Goal: Transaction & Acquisition: Book appointment/travel/reservation

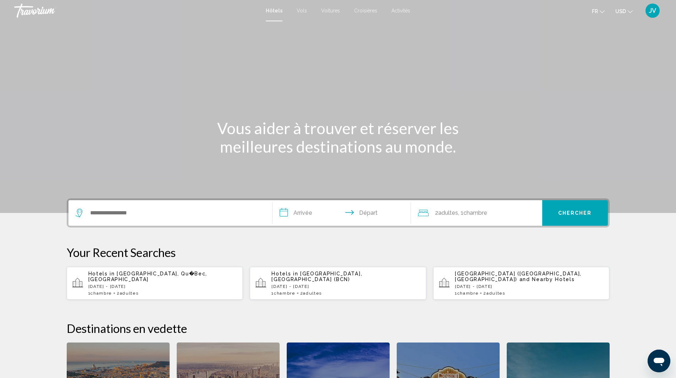
click at [94, 218] on div "Search widget" at bounding box center [171, 213] width 190 height 26
click at [139, 214] on input "Search widget" at bounding box center [175, 213] width 172 height 11
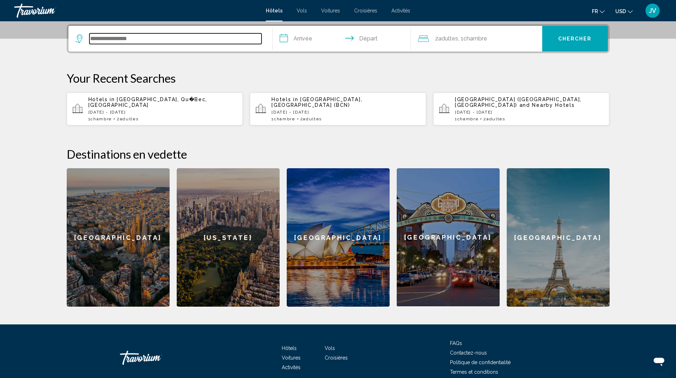
scroll to position [175, 0]
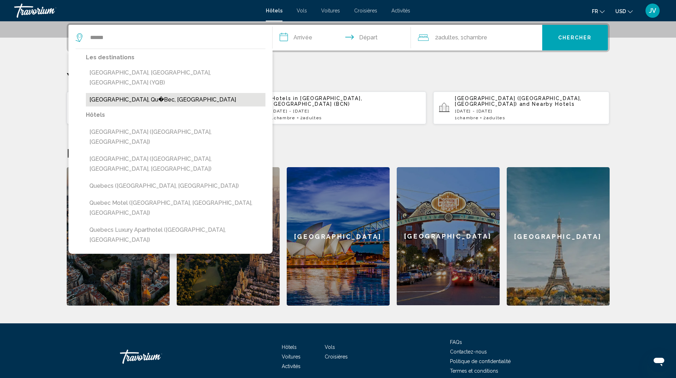
click at [127, 93] on button "[GEOGRAPHIC_DATA], Qu�Bec, [GEOGRAPHIC_DATA]" at bounding box center [176, 99] width 180 height 13
type input "**********"
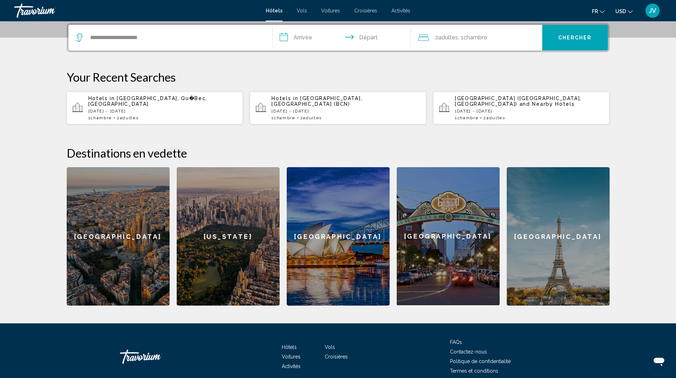
click at [299, 35] on input "**********" at bounding box center [343, 39] width 141 height 28
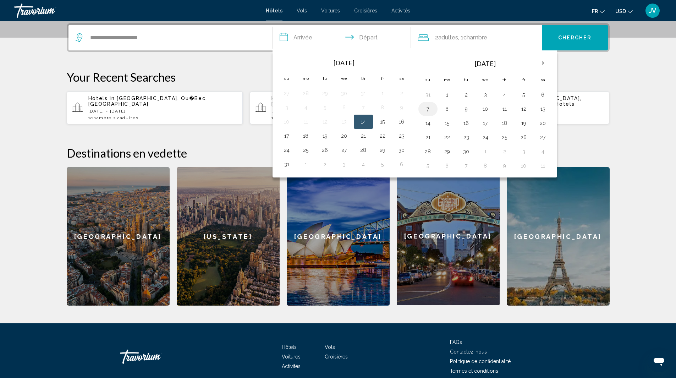
click at [430, 105] on button "7" at bounding box center [427, 109] width 11 height 10
click at [451, 106] on button "8" at bounding box center [447, 109] width 11 height 10
type input "**********"
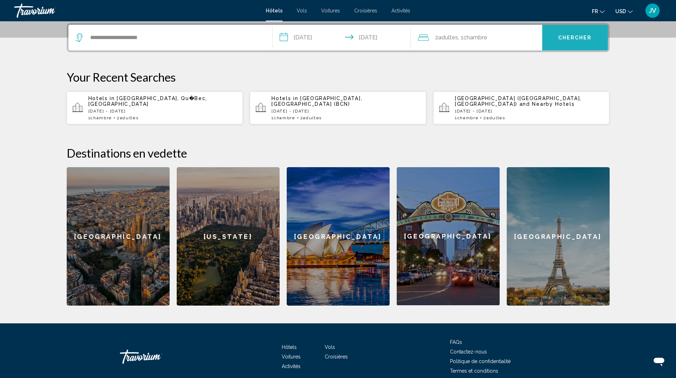
click at [556, 39] on button "Chercher" at bounding box center [575, 38] width 66 height 26
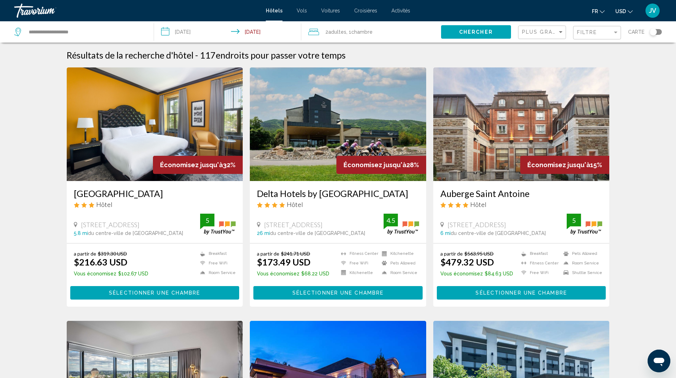
click at [595, 37] on div "Filtre" at bounding box center [598, 32] width 42 height 13
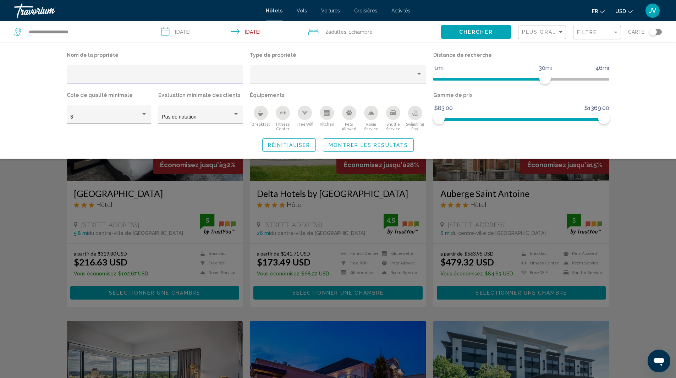
click at [262, 112] on icon "Breakfast" at bounding box center [261, 113] width 6 height 6
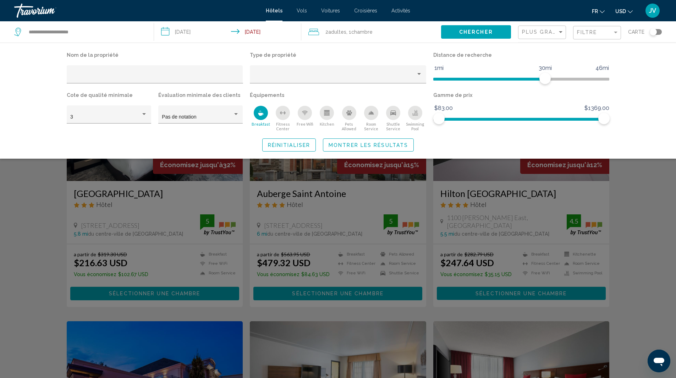
click at [283, 146] on span "Réinitialiser" at bounding box center [289, 145] width 42 height 6
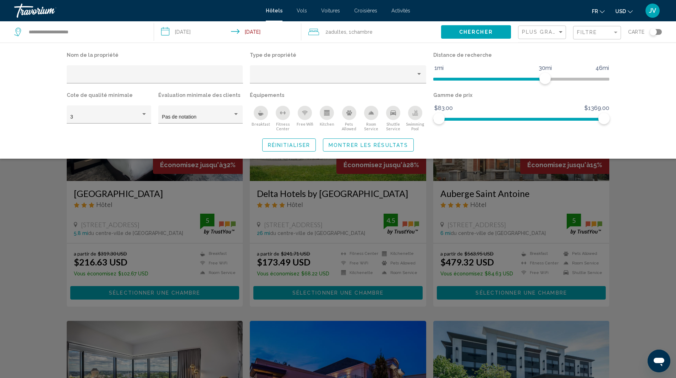
click at [261, 111] on icon "Breakfast" at bounding box center [261, 113] width 6 height 6
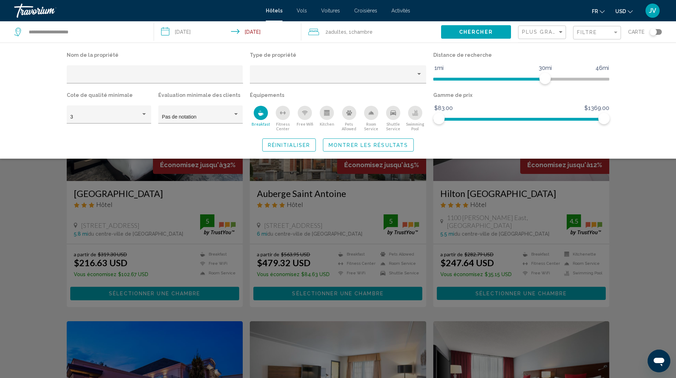
click at [352, 139] on button "Montrer les résultats" at bounding box center [368, 144] width 91 height 13
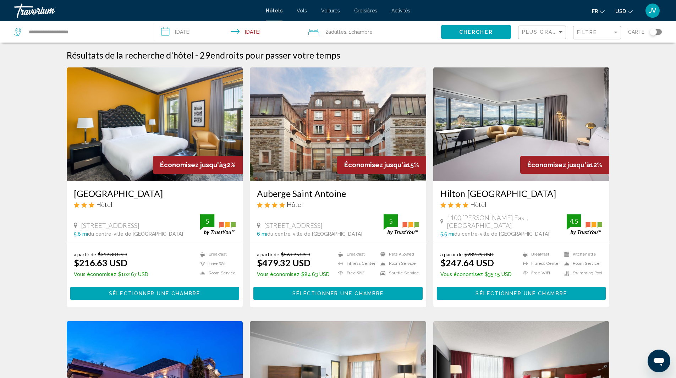
click at [654, 32] on div "Toggle map" at bounding box center [653, 31] width 7 height 7
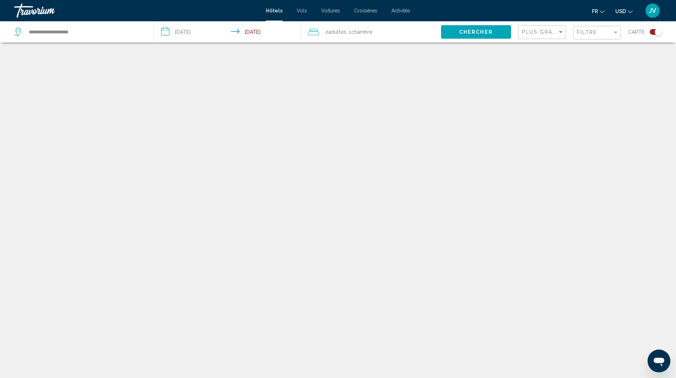
scroll to position [43, 0]
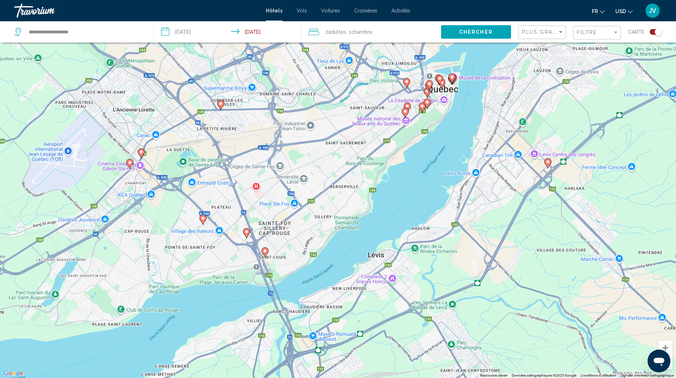
drag, startPoint x: 274, startPoint y: 237, endPoint x: 302, endPoint y: 187, distance: 57.1
click at [302, 187] on div "Pour activer le glissement avec le clavier, appuyez sur Alt+Entrée. Une fois ce…" at bounding box center [338, 189] width 676 height 378
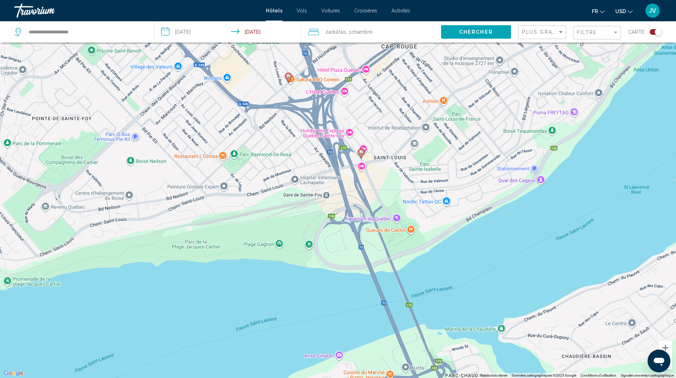
click at [361, 155] on icon "Main content" at bounding box center [361, 153] width 6 height 9
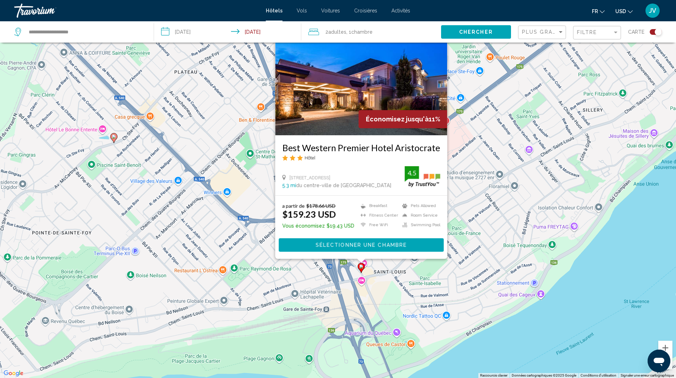
click at [464, 197] on div "Pour activer le glissement avec le clavier, appuyez sur Alt+Entrée. Une fois ce…" at bounding box center [338, 189] width 676 height 378
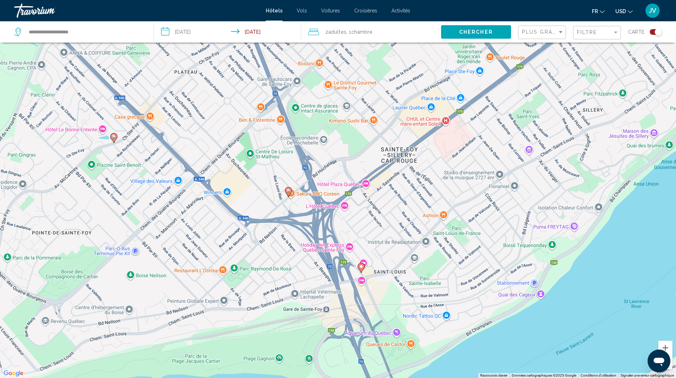
click at [290, 192] on image "Main content" at bounding box center [288, 190] width 4 height 4
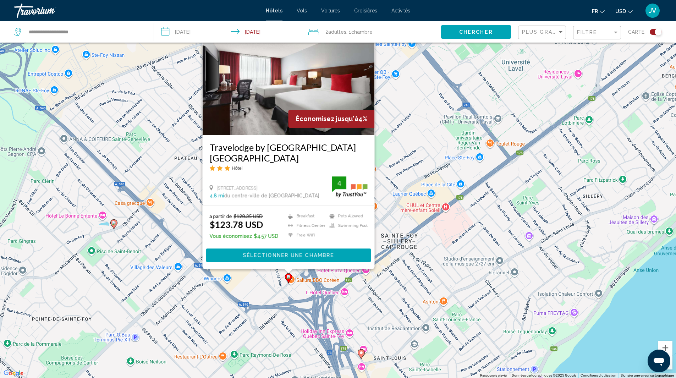
click at [402, 226] on div "Pour activer le glissement avec le clavier, appuyez sur Alt+Entrée. Une fois ce…" at bounding box center [338, 189] width 676 height 378
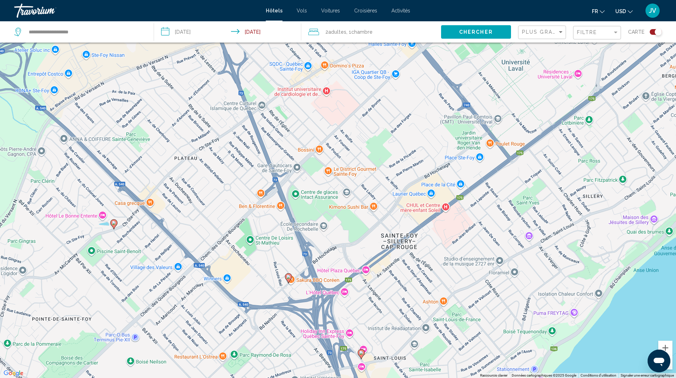
click at [626, 11] on span "USD" at bounding box center [621, 12] width 11 height 6
click at [609, 47] on button "CAD (Can$)" at bounding box center [610, 46] width 36 height 9
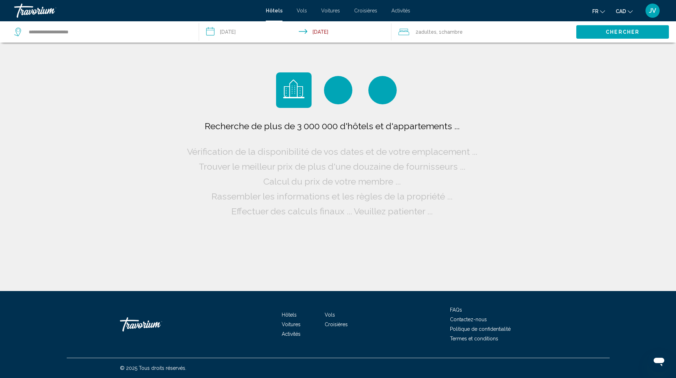
scroll to position [0, 0]
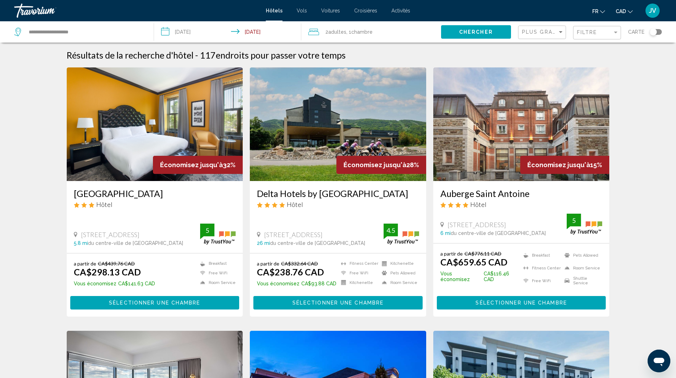
click at [601, 35] on div "Filtre" at bounding box center [598, 32] width 42 height 13
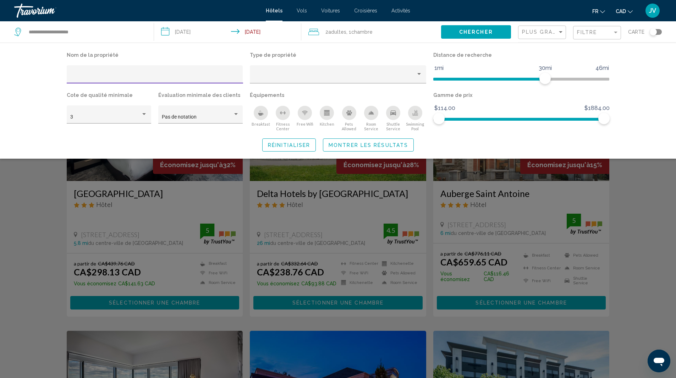
click at [263, 116] on icon "Breakfast" at bounding box center [261, 113] width 6 height 6
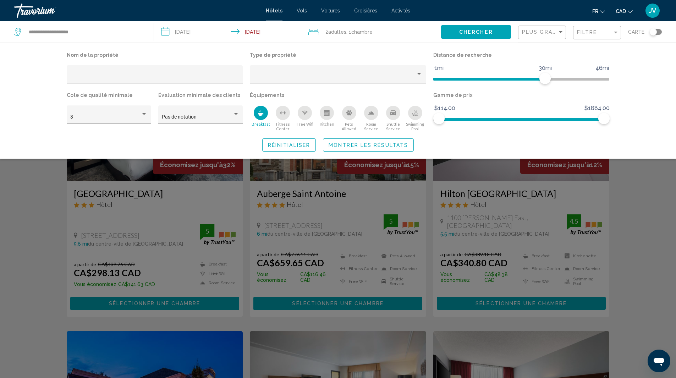
click at [359, 145] on span "Montrer les résultats" at bounding box center [369, 145] width 80 height 6
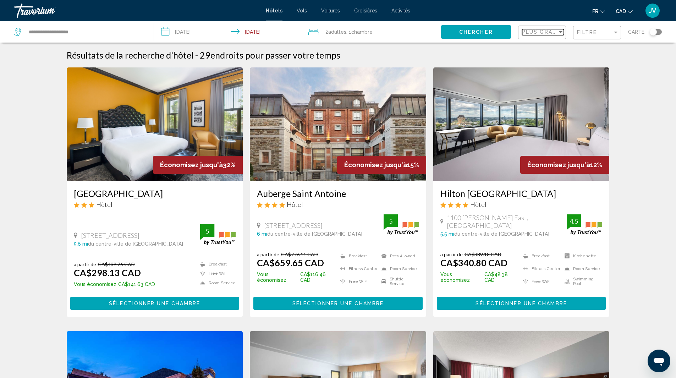
click at [540, 30] on span "Plus grandes économies" at bounding box center [564, 32] width 84 height 6
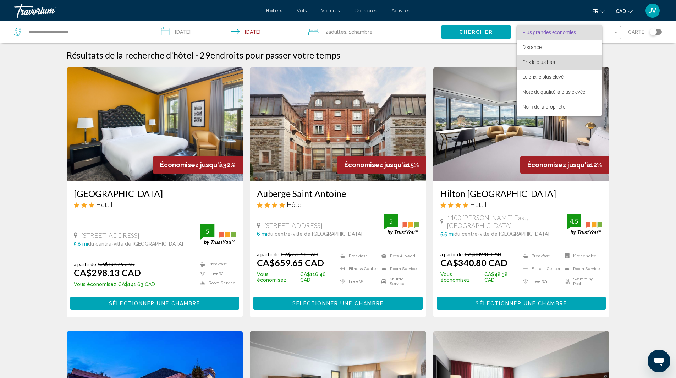
click at [535, 61] on span "Prix le plus bas" at bounding box center [539, 62] width 33 height 6
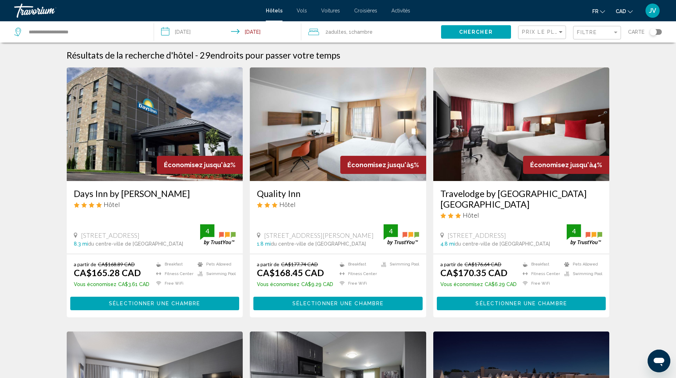
click at [654, 31] on div "Toggle map" at bounding box center [653, 31] width 7 height 7
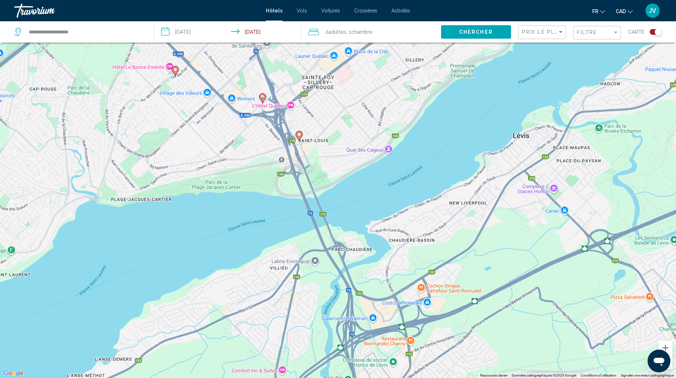
drag, startPoint x: 276, startPoint y: 62, endPoint x: 297, endPoint y: 187, distance: 126.4
click at [297, 187] on div "Pour activer le glissement avec le clavier, appuyez sur Alt+Entrée. Une fois ce…" at bounding box center [338, 189] width 676 height 378
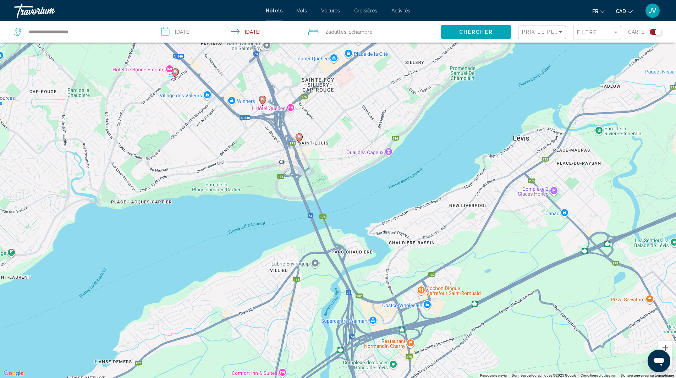
click at [299, 135] on image "Main content" at bounding box center [299, 137] width 4 height 4
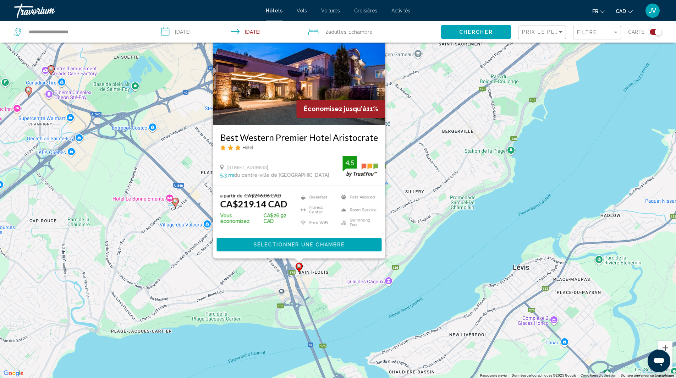
click at [414, 178] on div "Pour activer le glissement avec le clavier, appuyez sur Alt+Entrée. Une fois ce…" at bounding box center [338, 189] width 676 height 378
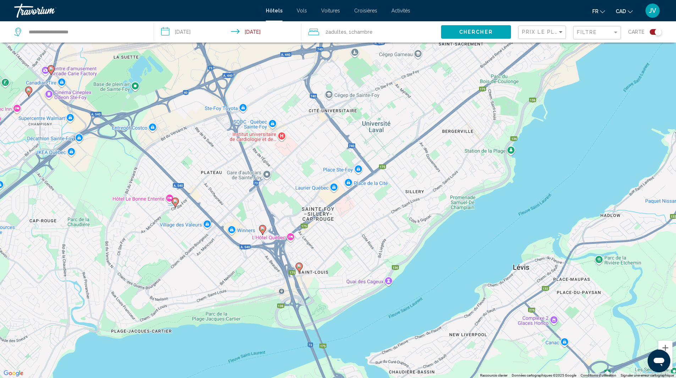
click at [262, 229] on image "Main content" at bounding box center [263, 228] width 4 height 4
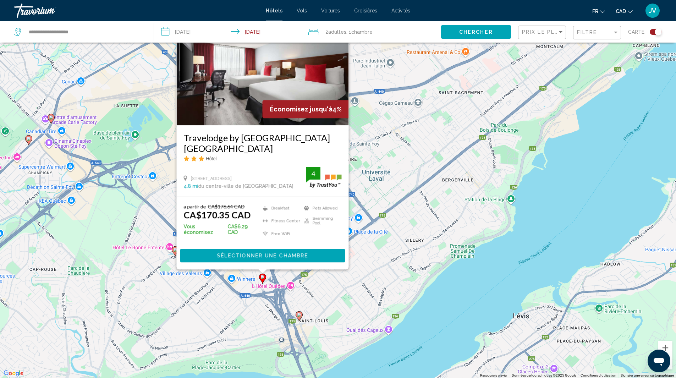
click at [401, 212] on div "Pour activer le glissement avec le clavier, appuyez sur Alt+Entrée. Une fois ce…" at bounding box center [338, 189] width 676 height 378
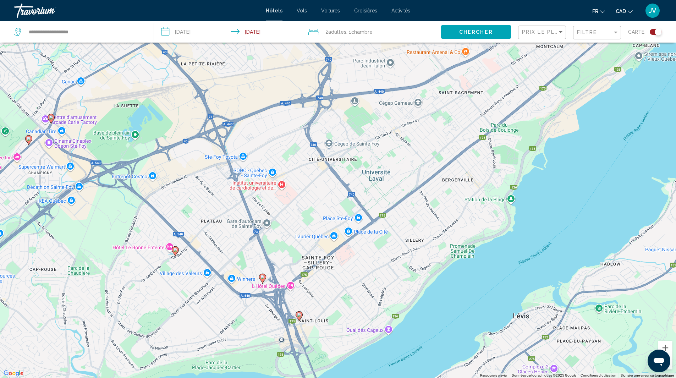
click at [176, 253] on icon "Main content" at bounding box center [175, 250] width 6 height 9
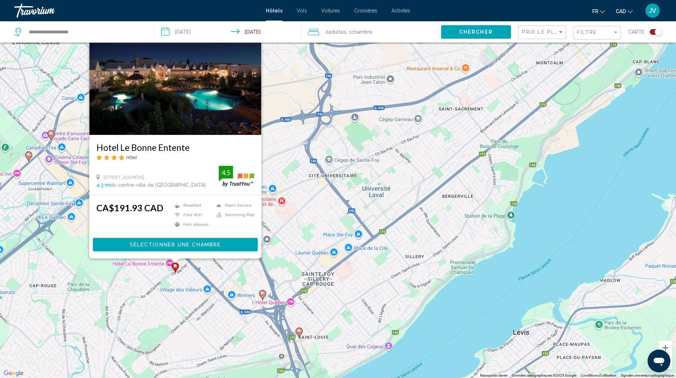
click at [302, 242] on div "Pour activer le glissement avec le clavier, appuyez sur Alt+Entrée. Une fois ce…" at bounding box center [338, 189] width 676 height 378
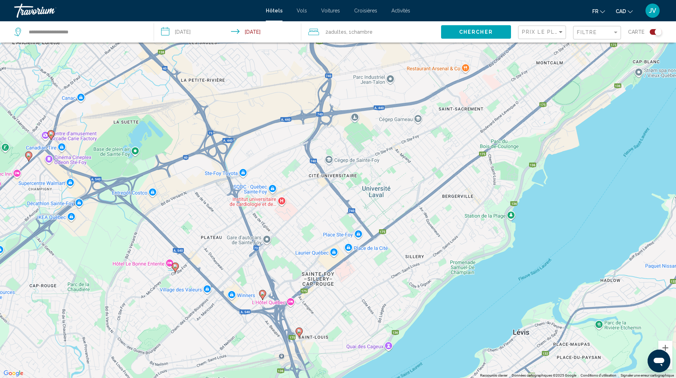
click at [262, 296] on icon "Main content" at bounding box center [262, 294] width 6 height 9
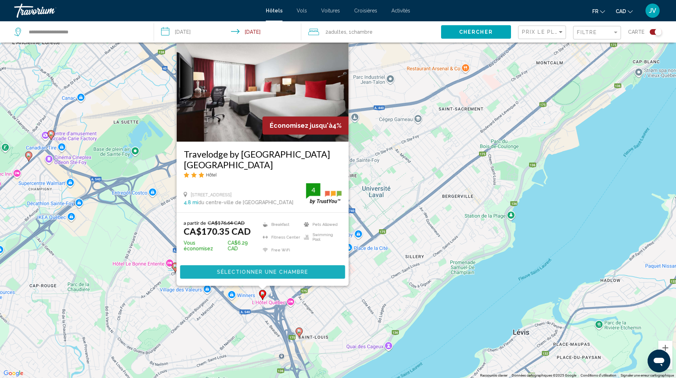
click at [256, 276] on button "Sélectionner une chambre" at bounding box center [262, 271] width 165 height 13
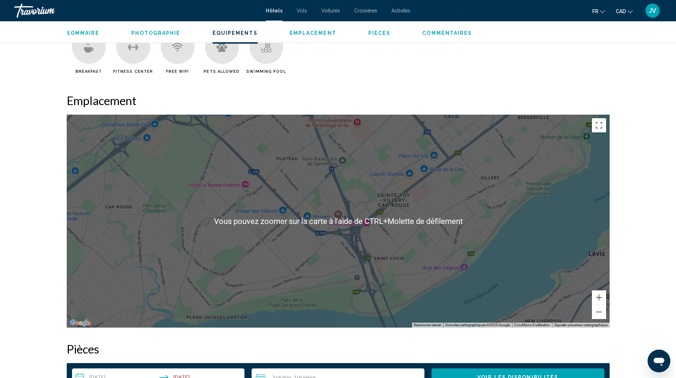
scroll to position [532, 0]
